Goal: Navigation & Orientation: Find specific page/section

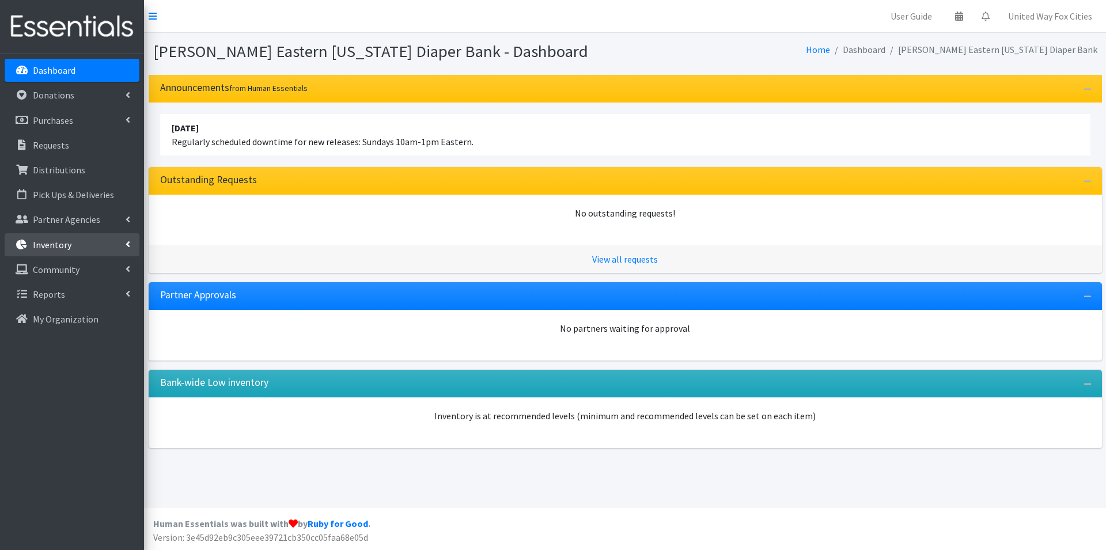
click at [125, 242] on link "Inventory" at bounding box center [72, 244] width 135 height 23
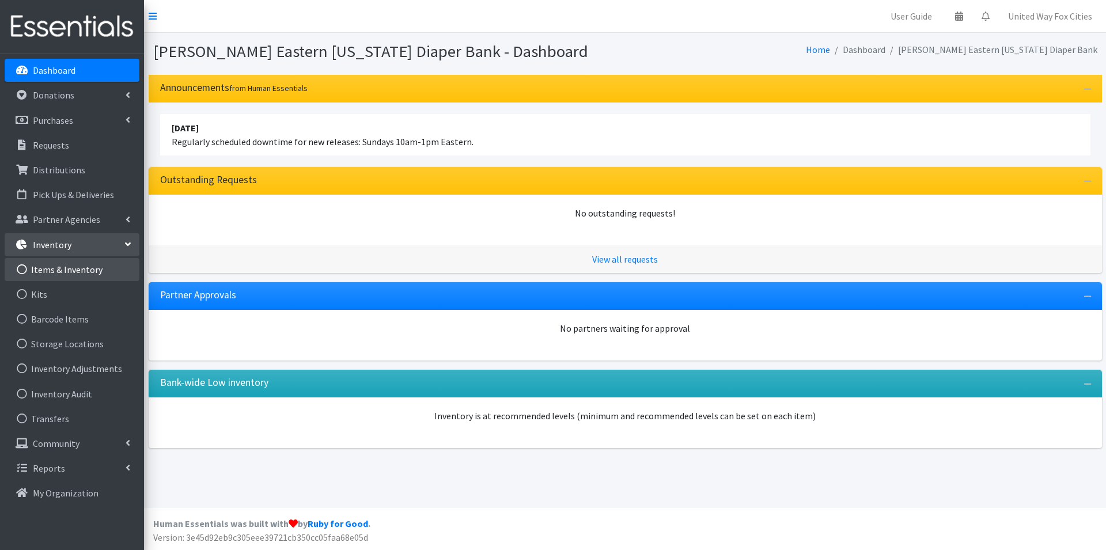
click at [74, 273] on link "Items & Inventory" at bounding box center [72, 269] width 135 height 23
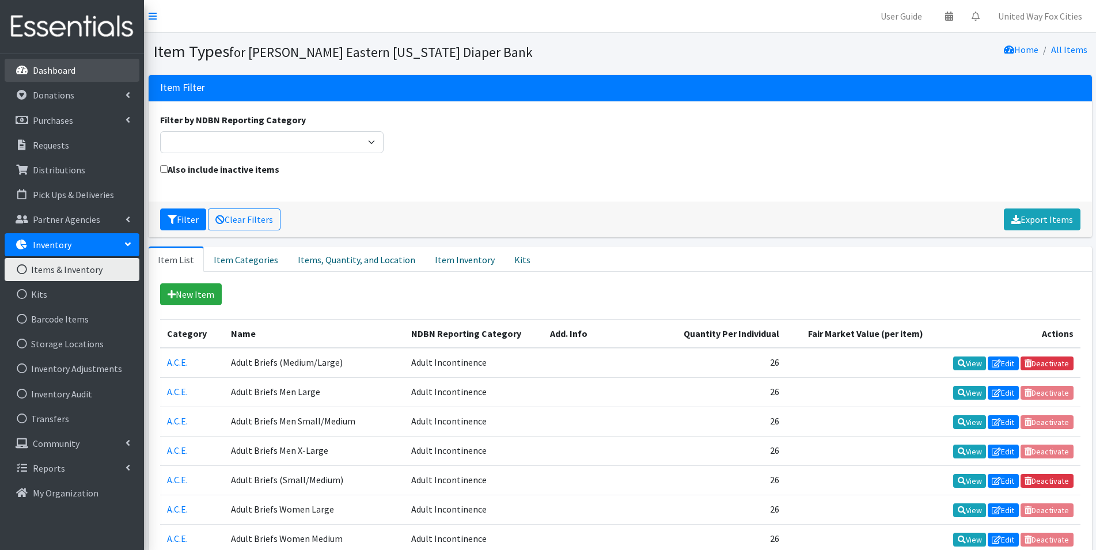
click at [54, 69] on p "Dashboard" at bounding box center [54, 70] width 43 height 12
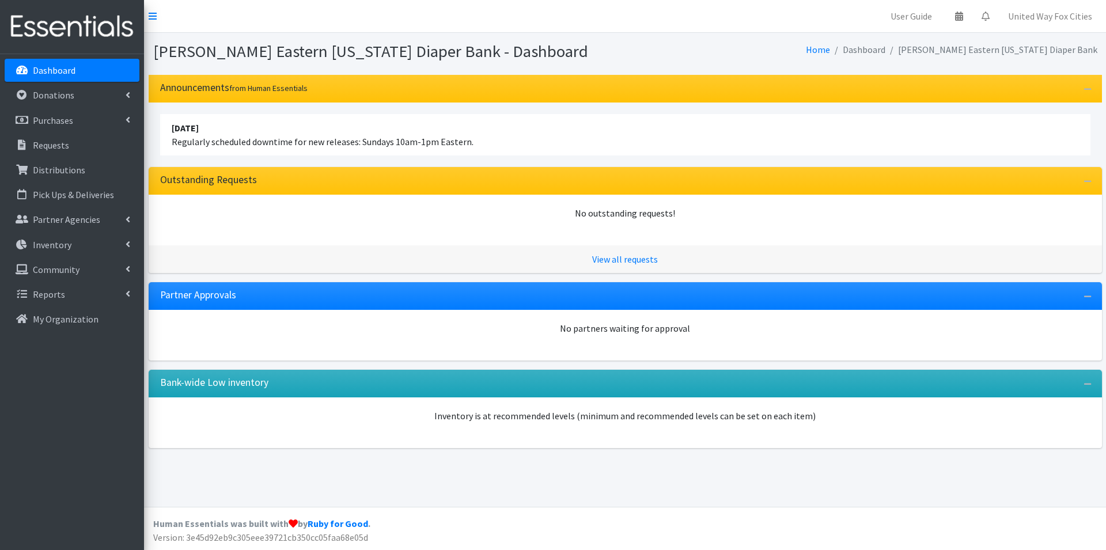
click at [67, 68] on p "Dashboard" at bounding box center [54, 70] width 43 height 12
